Goal: Check status: Check status

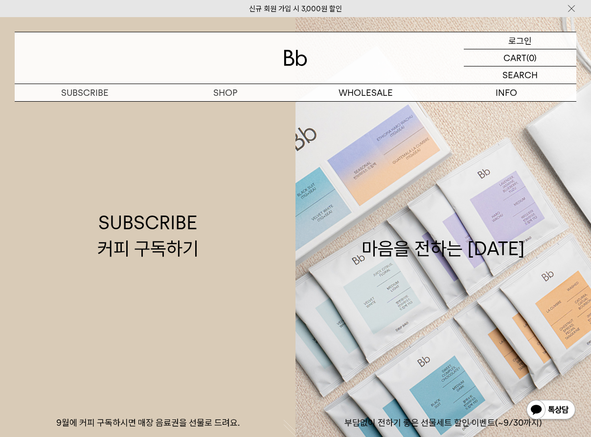
click at [527, 39] on p "로그인" at bounding box center [519, 40] width 23 height 17
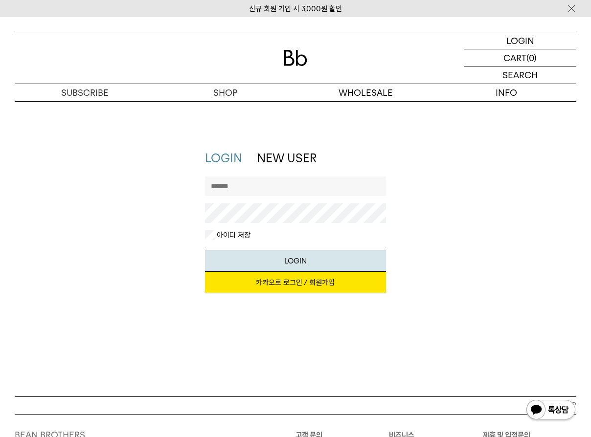
click at [309, 290] on link "카카오로 로그인 / 회원가입" at bounding box center [295, 283] width 180 height 22
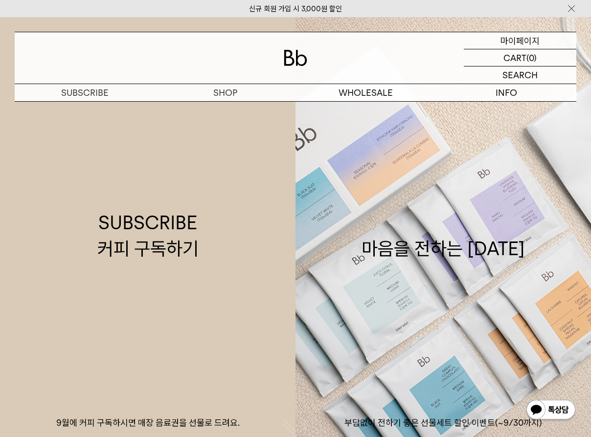
click at [517, 43] on p "마이페이지" at bounding box center [519, 40] width 39 height 17
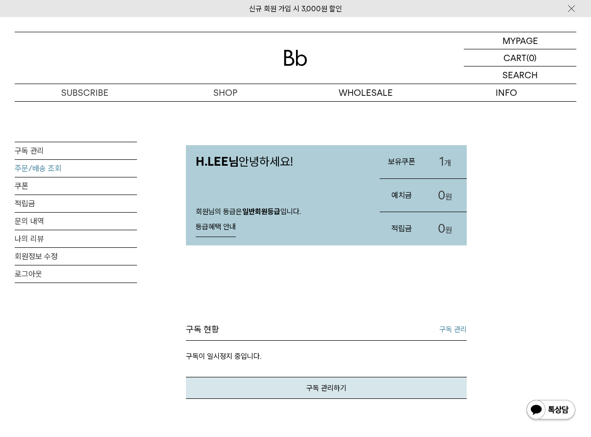
click at [30, 165] on link "주문/배송 조회" at bounding box center [76, 168] width 122 height 17
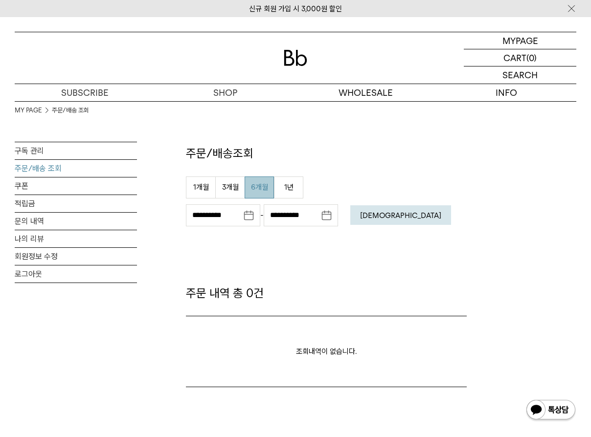
click at [255, 191] on button "6개월" at bounding box center [258, 188] width 29 height 22
click at [224, 191] on button "3개월" at bounding box center [229, 188] width 29 height 22
type input "**********"
click at [374, 218] on em "조회" at bounding box center [400, 215] width 81 height 9
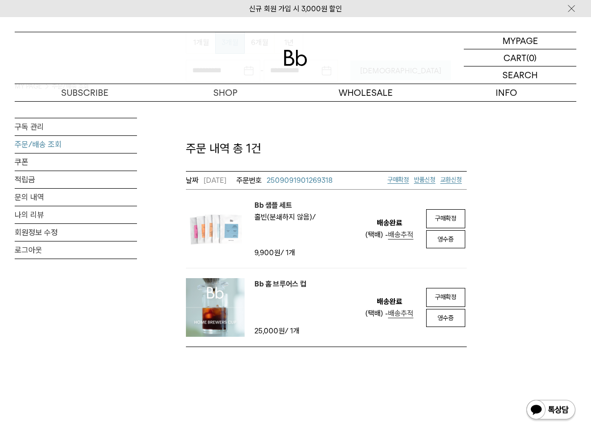
scroll to position [148, 0]
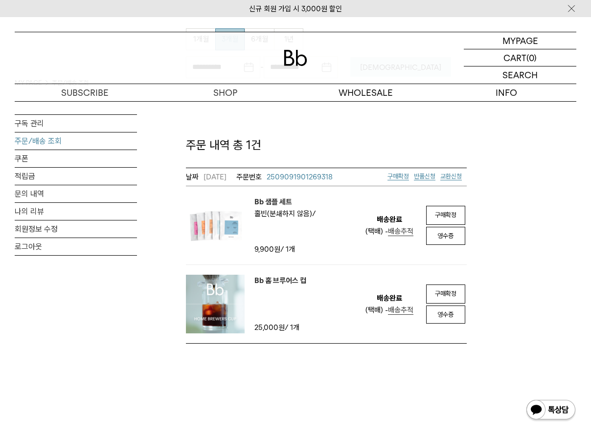
click at [225, 214] on img at bounding box center [215, 225] width 59 height 59
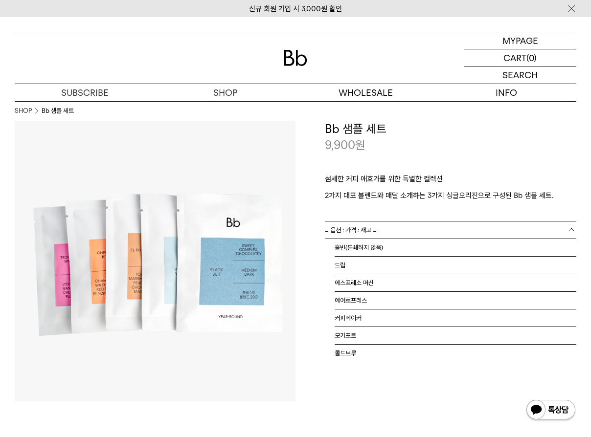
click at [410, 230] on link "= 옵션 : 가격 : 재고 =" at bounding box center [450, 230] width 251 height 17
click at [470, 204] on p at bounding box center [450, 203] width 251 height 5
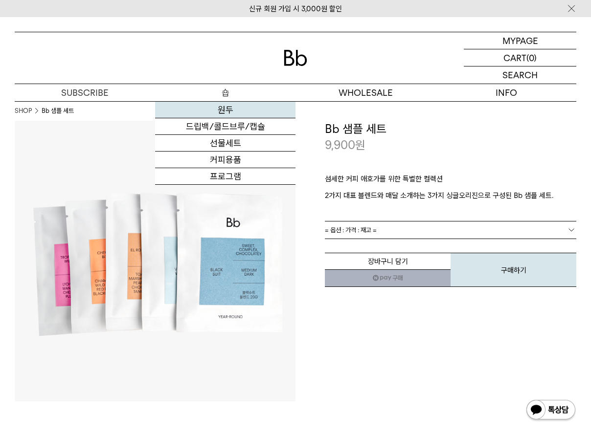
click at [225, 111] on link "원두" at bounding box center [225, 110] width 140 height 17
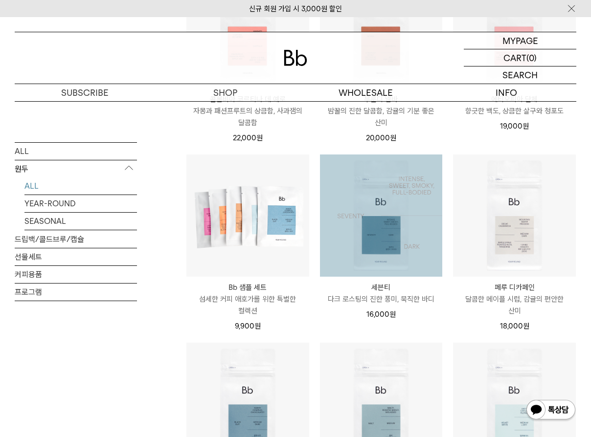
scroll to position [444, 0]
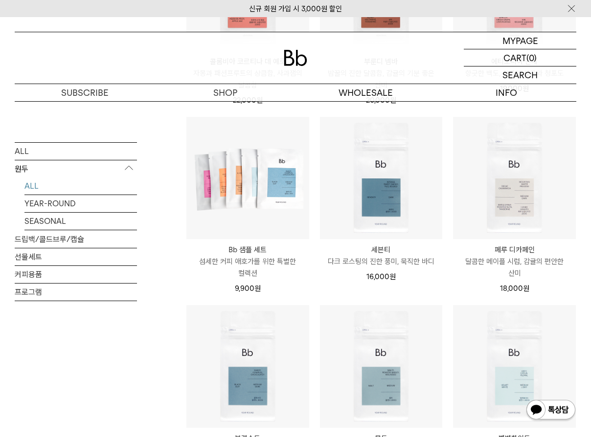
click at [288, 264] on p "섬세한 커피 애호가를 위한 특별한 컬렉션" at bounding box center [247, 267] width 123 height 23
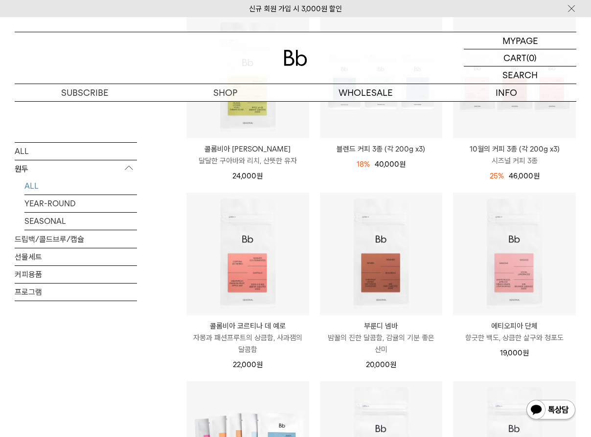
scroll to position [0, 0]
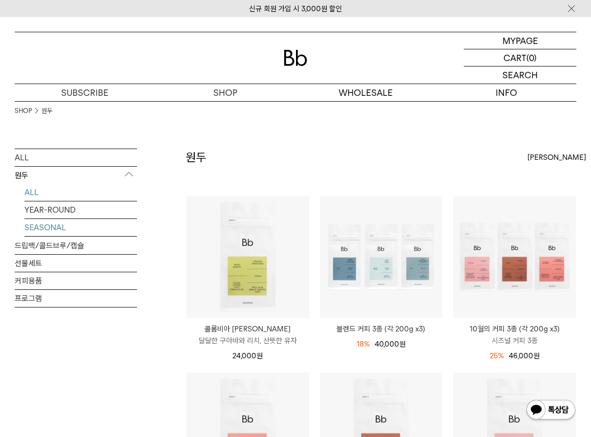
click at [39, 225] on link "SEASONAL" at bounding box center [80, 227] width 112 height 17
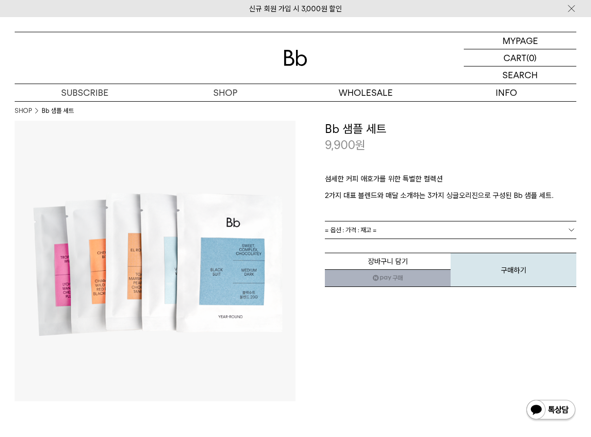
click at [396, 226] on link "= 옵션 : 가격 : 재고 =" at bounding box center [450, 230] width 251 height 17
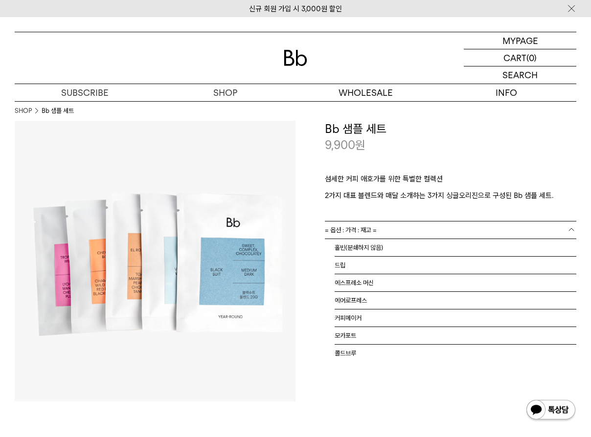
click at [431, 219] on div "섬세한 커피 애호가를 위한 특별한 컬렉션 2가지 대표 블렌드와 매달 소개하는 3가지 싱글오리진으로 구성된 Bb 샘플 세트." at bounding box center [450, 187] width 251 height 67
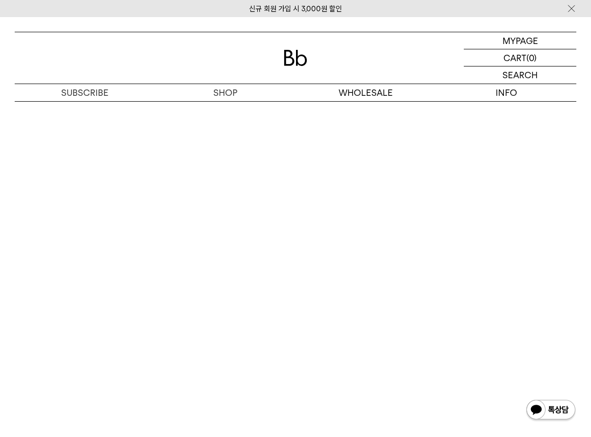
scroll to position [1482, 0]
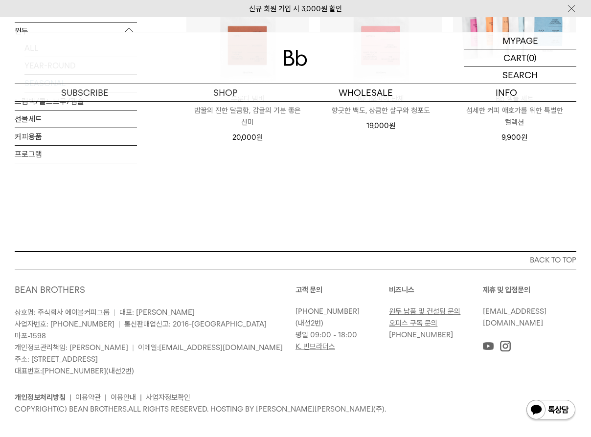
scroll to position [271, 0]
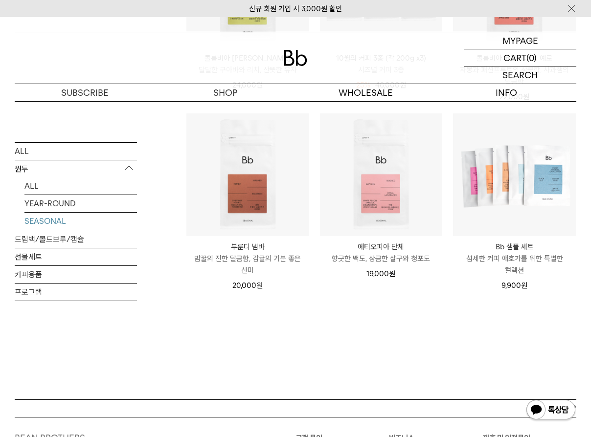
click at [415, 254] on p "향긋한 백도, 상큼한 살구와 청포도" at bounding box center [381, 259] width 123 height 12
click at [239, 250] on p "부룬디 넴바" at bounding box center [247, 247] width 123 height 12
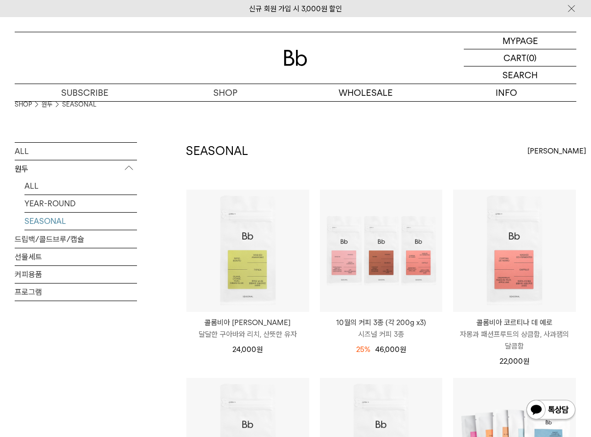
scroll to position [0, 0]
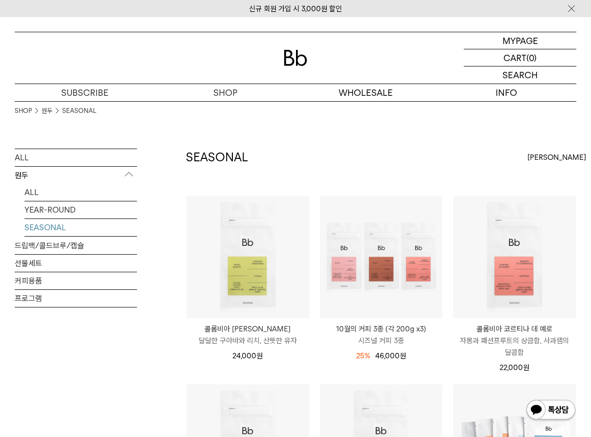
click at [401, 165] on div "SEASONAL 상품 6 개 최신순 최신순 인기순 낮은가격순" at bounding box center [381, 172] width 390 height 47
click at [520, 44] on p "마이페이지" at bounding box center [519, 40] width 39 height 17
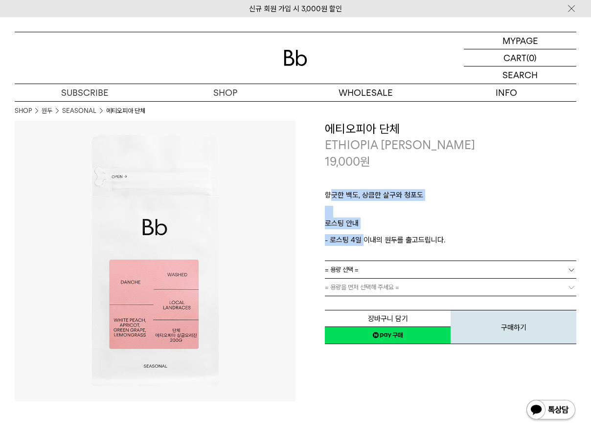
drag, startPoint x: 365, startPoint y: 238, endPoint x: 333, endPoint y: 195, distance: 53.6
click at [333, 195] on div "향긋한 백도, 상큼한 살구와 청포도 ㅤ 로스팅 안내 - 로스팅 4일 이내의 원두를 출고드립니다." at bounding box center [450, 215] width 251 height 91
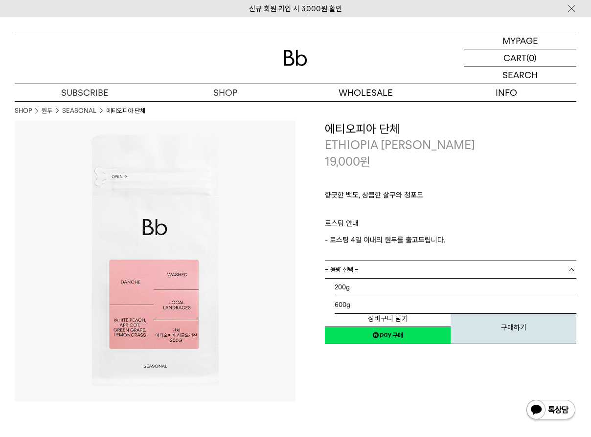
click at [382, 272] on link "= 용량 선택 =" at bounding box center [450, 269] width 251 height 17
click at [434, 245] on p "- 로스팅 4일 이내의 원두를 출고드립니다." at bounding box center [450, 240] width 251 height 12
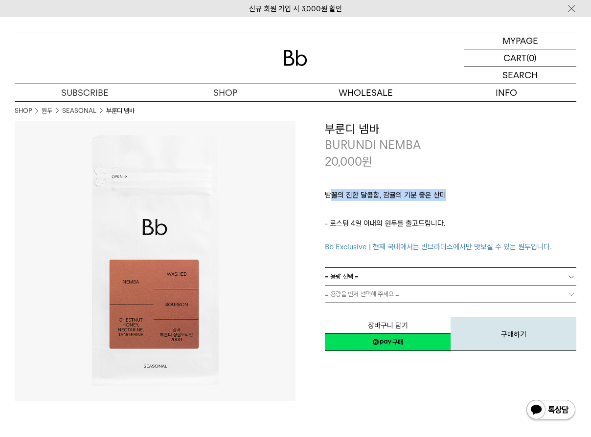
drag, startPoint x: 332, startPoint y: 192, endPoint x: 525, endPoint y: 197, distance: 193.7
click at [525, 197] on p "밤꿀의 진한 달콤함, 감귤의 기분 좋은 산미" at bounding box center [450, 197] width 251 height 17
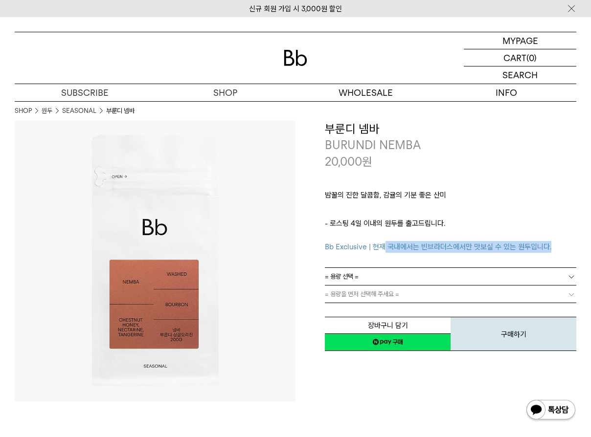
drag, startPoint x: 384, startPoint y: 248, endPoint x: 563, endPoint y: 247, distance: 179.0
click at [563, 247] on p "- 로스팅 4일 이내의 원두를 출고드립니다. Bb Exclusive | 현재 국내에서는 빈브라더스에서만 맛보실 수 있는 원두입니다." at bounding box center [450, 235] width 251 height 35
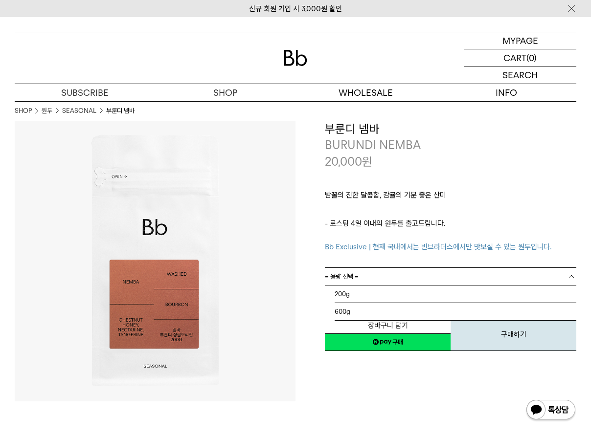
click at [440, 277] on link "= 용량 선택 =" at bounding box center [450, 276] width 251 height 17
click at [421, 243] on span "Bb Exclusive | 현재 국내에서는 빈브라더스에서만 맛보실 수 있는 원두입니다." at bounding box center [438, 247] width 226 height 9
click at [391, 291] on span "= 용량을 먼저 선택해 주세요 =" at bounding box center [362, 294] width 74 height 17
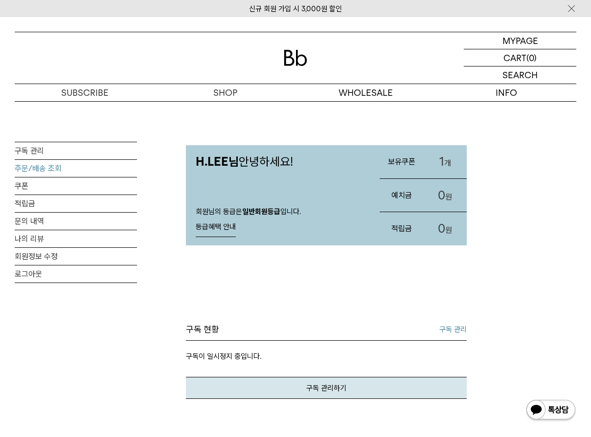
click at [45, 165] on link "주문/배송 조회" at bounding box center [76, 168] width 122 height 17
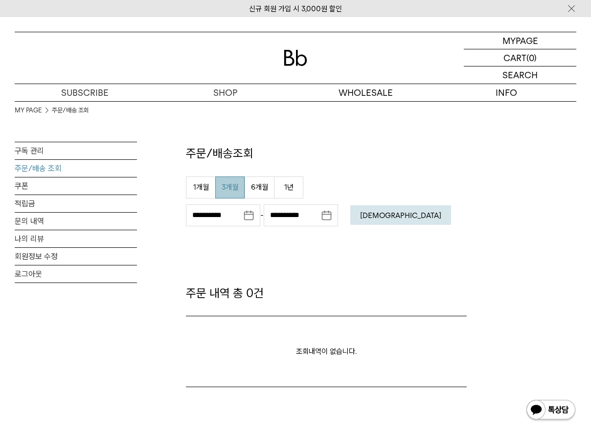
click at [234, 183] on button "3개월" at bounding box center [229, 188] width 29 height 22
type input "**********"
click at [380, 212] on button "[DEMOGRAPHIC_DATA]" at bounding box center [400, 215] width 101 height 20
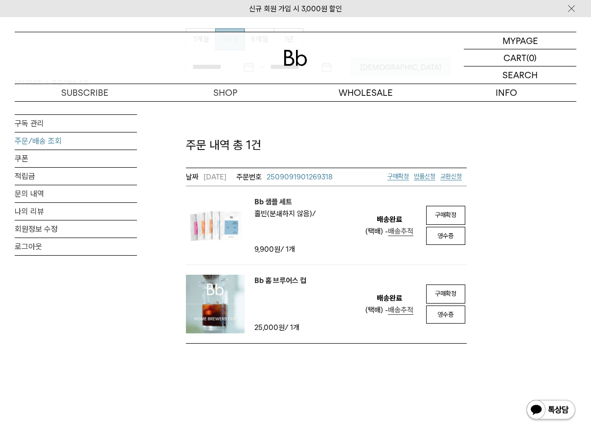
click at [203, 234] on img at bounding box center [215, 225] width 59 height 59
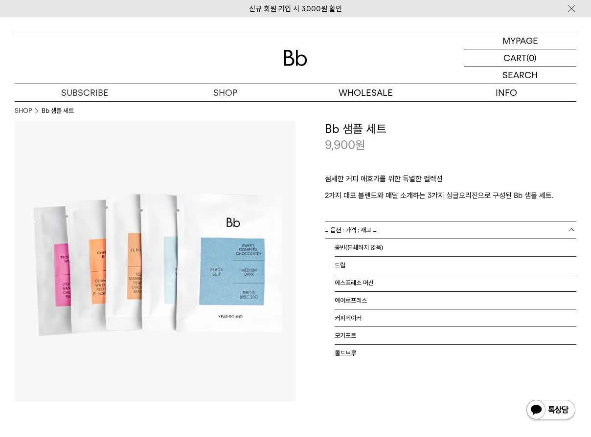
click at [410, 228] on link "= 옵션 : 가격 : 재고 =" at bounding box center [450, 230] width 251 height 17
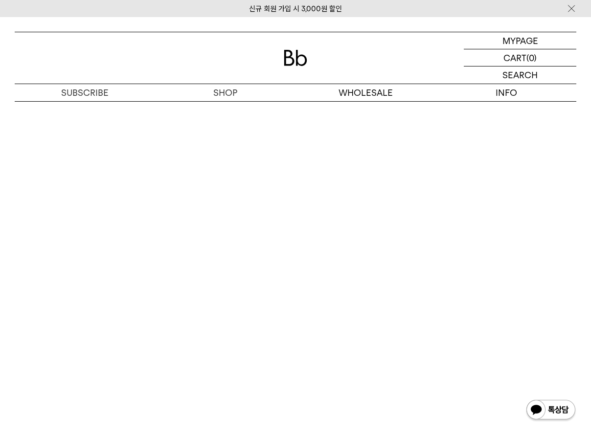
scroll to position [1926, 0]
